Goal: Task Accomplishment & Management: Use online tool/utility

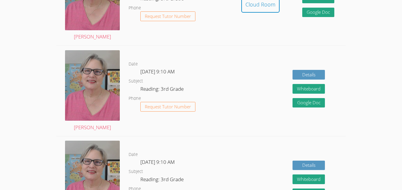
scroll to position [176, 0]
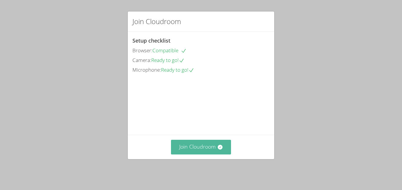
click at [208, 149] on button "Join Cloudroom" at bounding box center [201, 147] width 60 height 14
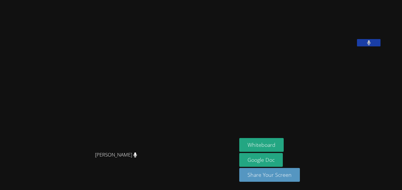
click at [361, 187] on aside "Arely Guzman Lopez Whiteboard Google Doc Share Your Screen" at bounding box center [310, 95] width 147 height 190
click at [384, 119] on aside "Arely Guzman Lopez Whiteboard Google Doc Share Your Screen" at bounding box center [310, 95] width 147 height 190
click at [284, 140] on button "Whiteboard" at bounding box center [261, 145] width 44 height 14
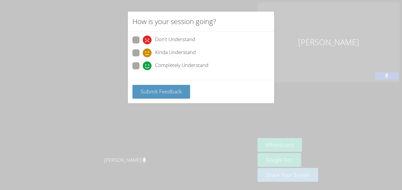
click at [203, 72] on div "Completely Understand" at bounding box center [200, 67] width 137 height 11
click at [201, 65] on span "Completely Understand" at bounding box center [181, 65] width 53 height 9
click at [148, 65] on input "Completely Understand" at bounding box center [145, 64] width 5 height 5
radio input "true"
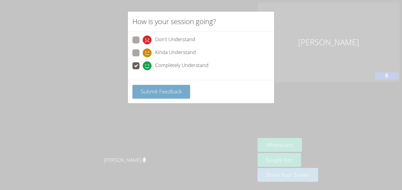
click at [180, 88] on span "Submit Feedback" at bounding box center [161, 91] width 41 height 7
